Goal: Task Accomplishment & Management: Complete application form

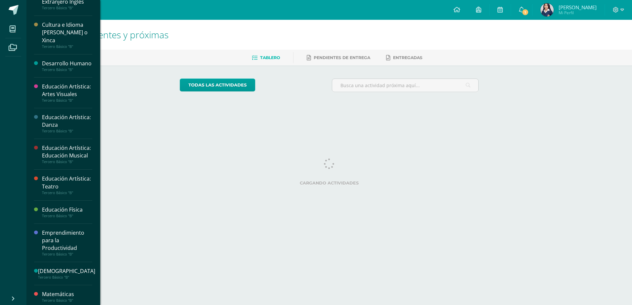
scroll to position [218, 0]
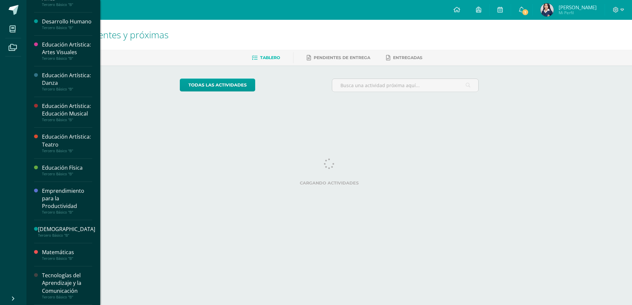
click at [69, 290] on div "Tecnologías del Aprendizaje y la Comunicación" at bounding box center [67, 283] width 50 height 23
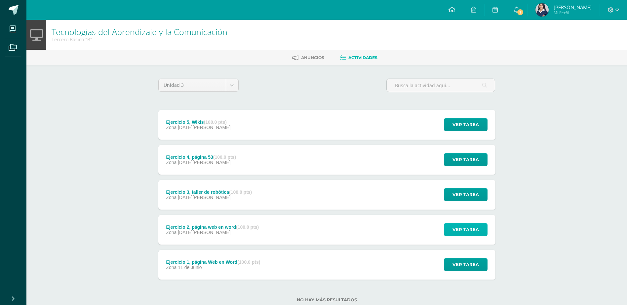
click at [462, 230] on span "Ver tarea" at bounding box center [465, 230] width 26 height 12
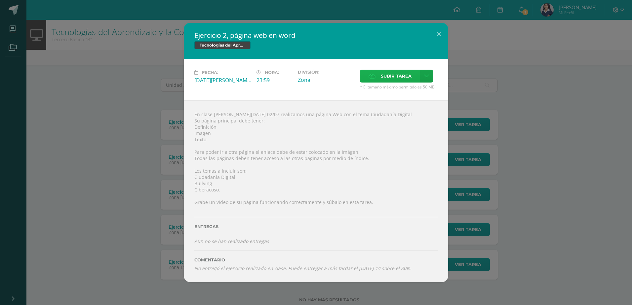
click at [389, 78] on span "Subir tarea" at bounding box center [396, 76] width 31 height 12
click at [0, 0] on input "Subir tarea" at bounding box center [0, 0] width 0 height 0
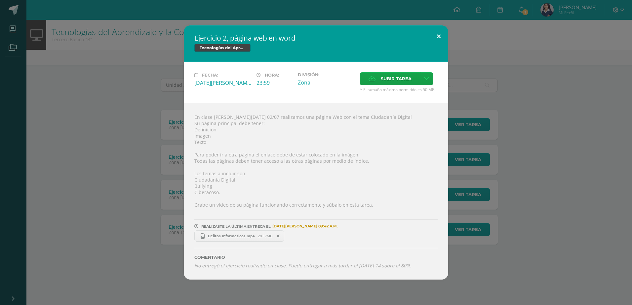
click at [437, 39] on button at bounding box center [438, 36] width 19 height 22
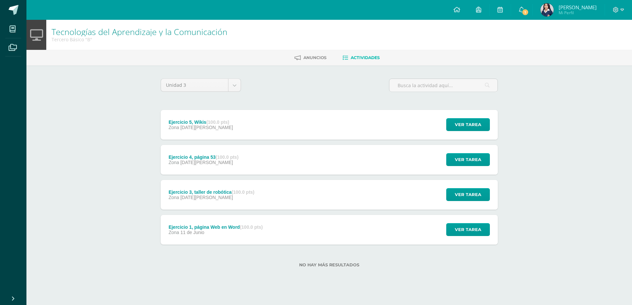
click at [372, 118] on div "Ejercicio 5, Wikis (100.0 pts) Zona [DATE][PERSON_NAME] Ver tarea Ejercicio 5, …" at bounding box center [329, 125] width 337 height 30
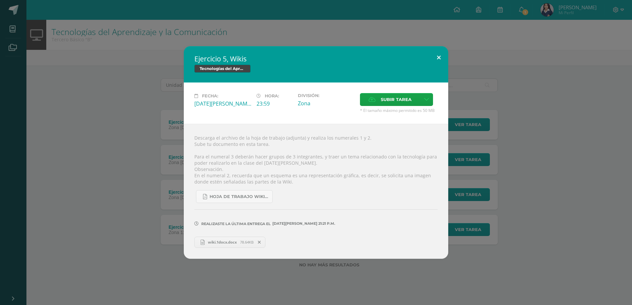
click at [441, 58] on button at bounding box center [438, 57] width 19 height 22
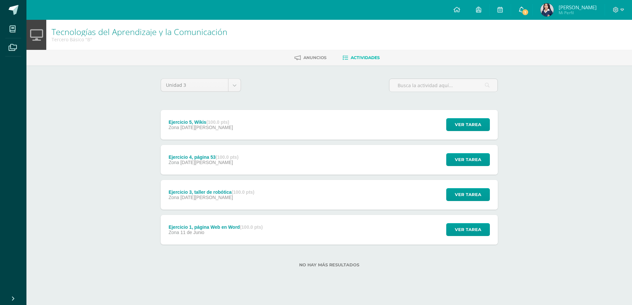
click at [529, 10] on span "1" at bounding box center [524, 12] width 7 height 7
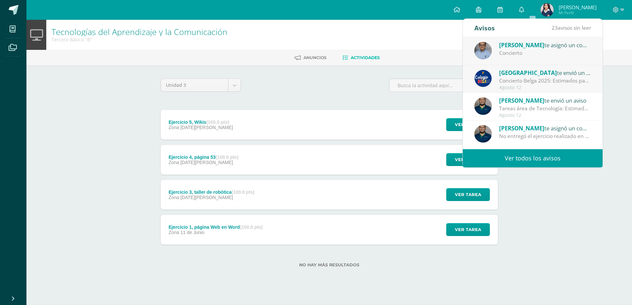
click at [619, 36] on div "Tecnologías del Aprendizaje y la Comunicación Tercero Básico "B"" at bounding box center [328, 35] width 605 height 30
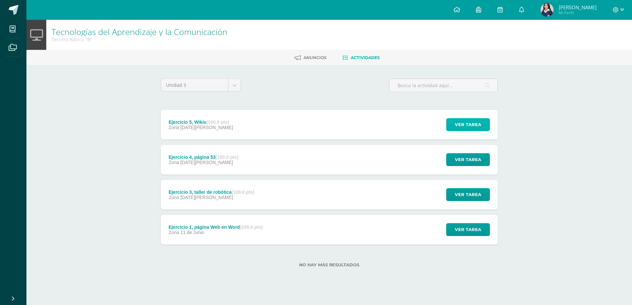
click at [473, 121] on span "Ver tarea" at bounding box center [468, 125] width 26 height 12
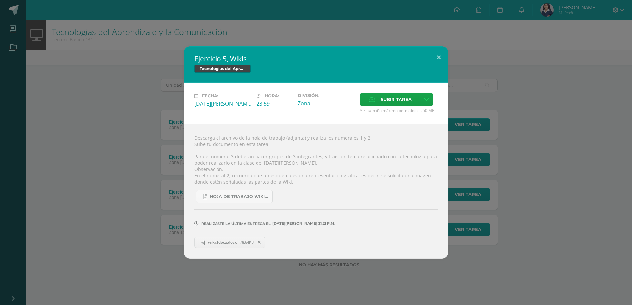
click at [228, 246] on link "wiki.1docx.docx 78.64KB" at bounding box center [229, 242] width 71 height 11
click at [224, 243] on span "wiki.1docx.docx" at bounding box center [222, 242] width 35 height 5
click at [424, 100] on icon at bounding box center [426, 100] width 5 height 6
click at [404, 115] on span "Subir enlace" at bounding box center [396, 114] width 28 height 6
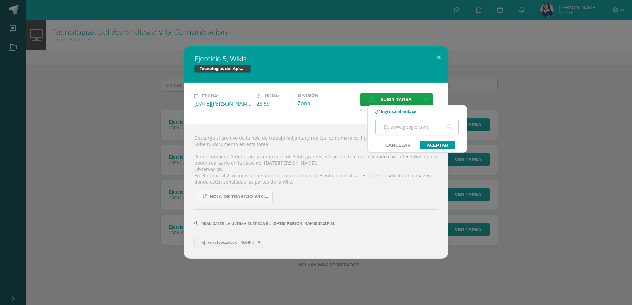
click at [414, 129] on input "text" at bounding box center [417, 127] width 83 height 16
paste input "[URL][DOMAIN_NAME]"
type input "[URL][DOMAIN_NAME]"
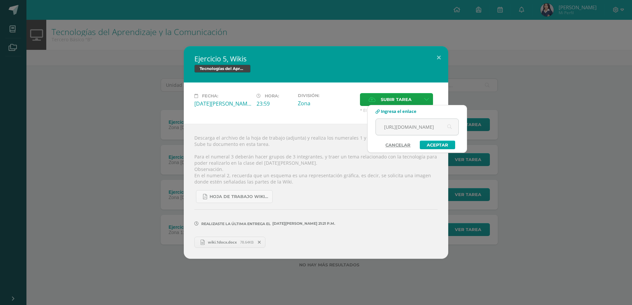
click at [443, 144] on link "Aceptar" at bounding box center [437, 145] width 35 height 9
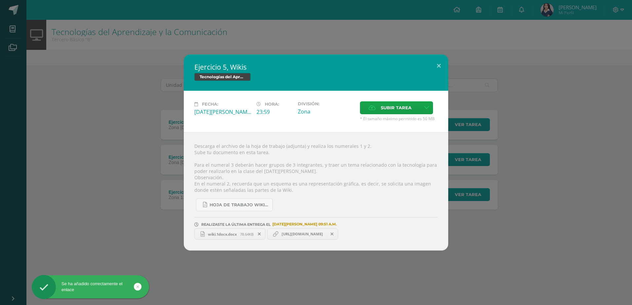
click at [306, 233] on span "[URL][DOMAIN_NAME]" at bounding box center [302, 234] width 48 height 5
click at [311, 233] on span "[URL][DOMAIN_NAME]" at bounding box center [302, 234] width 48 height 5
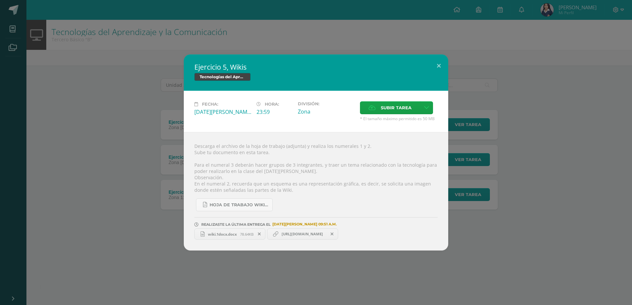
click at [333, 235] on icon at bounding box center [331, 234] width 3 height 5
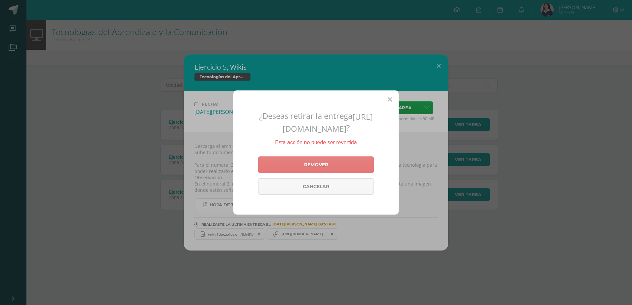
click at [341, 173] on link "Remover" at bounding box center [316, 165] width 116 height 17
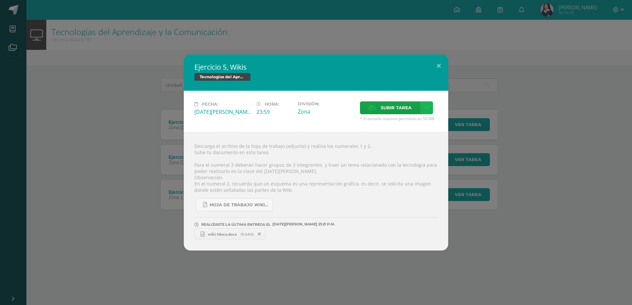
click at [420, 108] on link at bounding box center [426, 107] width 13 height 13
click at [396, 124] on span "Subir enlace" at bounding box center [396, 122] width 28 height 6
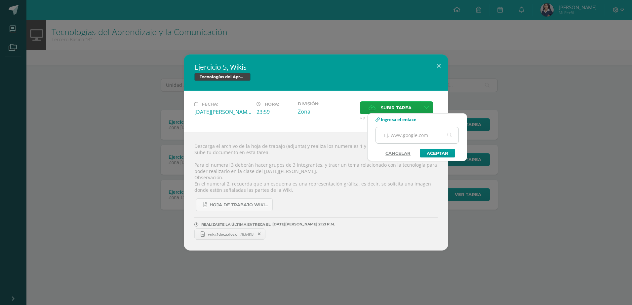
paste input "[URL][DOMAIN_NAME]"
type input "[URL][DOMAIN_NAME]"
click at [435, 152] on link "Aceptar" at bounding box center [437, 153] width 35 height 9
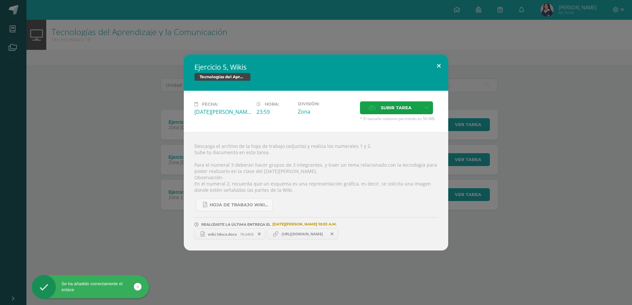
click at [438, 66] on button at bounding box center [438, 66] width 19 height 22
